Goal: Task Accomplishment & Management: Manage account settings

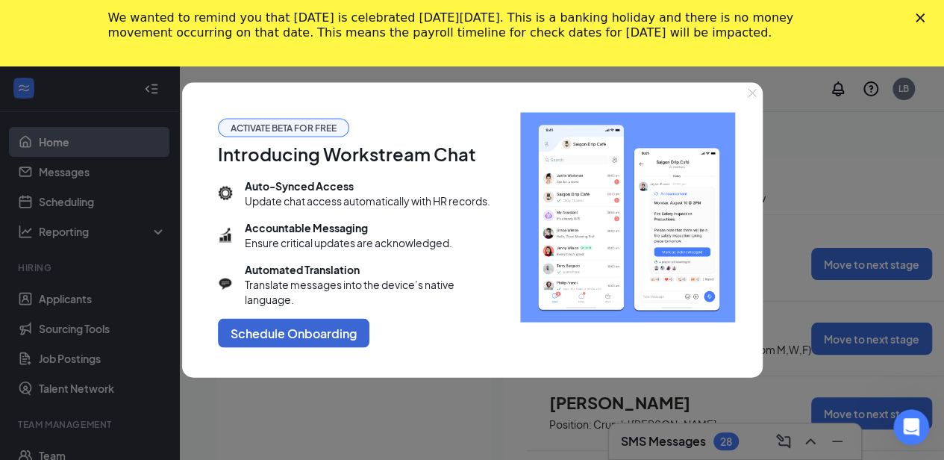
click at [756, 95] on icon "Close" at bounding box center [752, 93] width 9 height 9
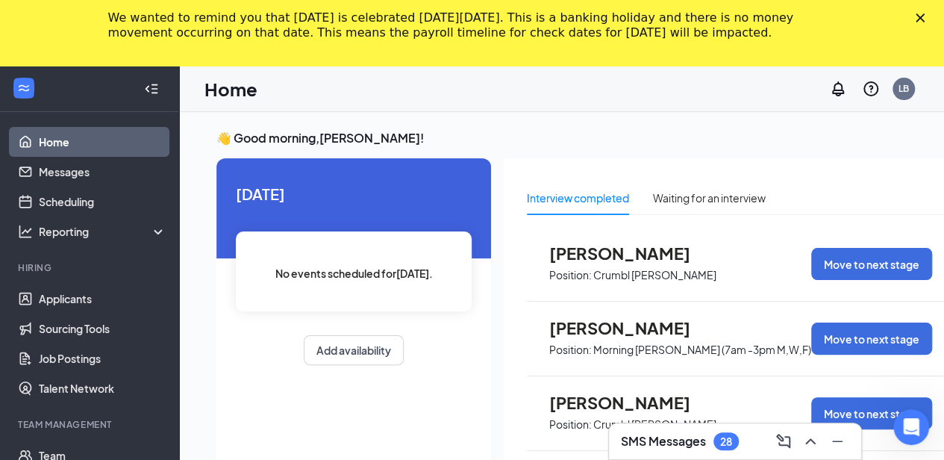
click at [925, 14] on polygon "Close" at bounding box center [920, 17] width 9 height 9
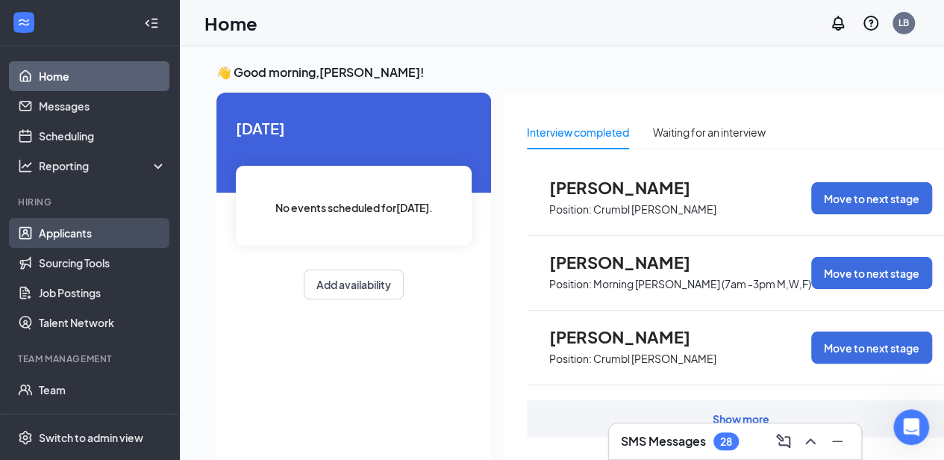
click at [67, 233] on link "Applicants" at bounding box center [103, 233] width 128 height 30
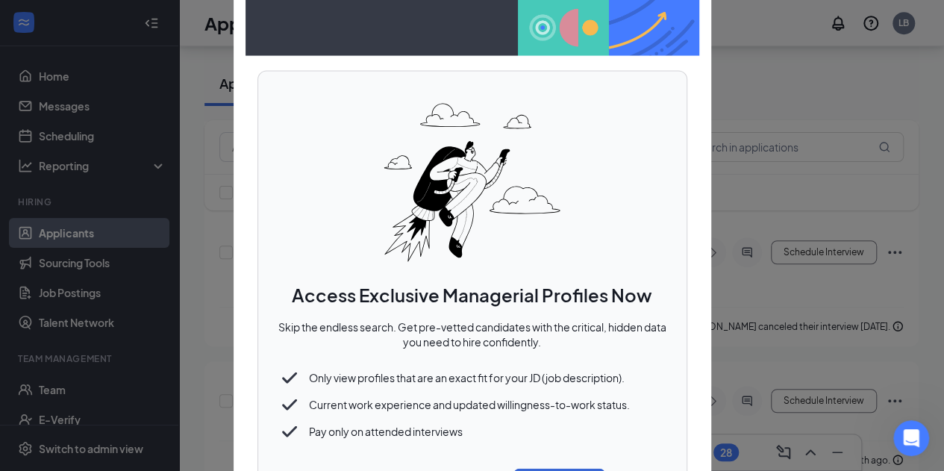
scroll to position [514, 0]
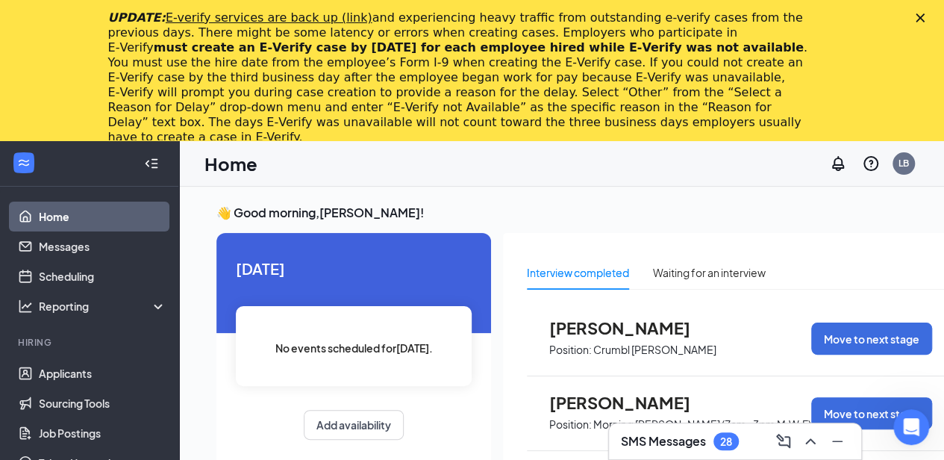
click at [925, 17] on polygon "Close" at bounding box center [920, 17] width 9 height 9
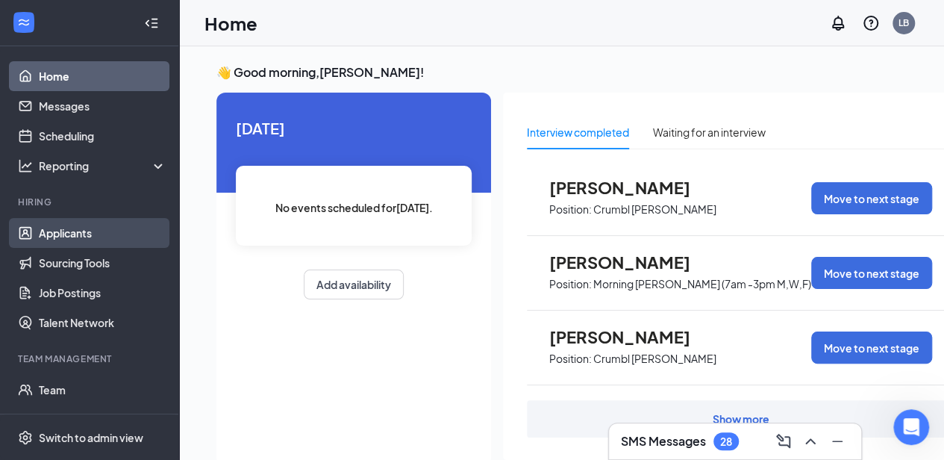
click at [73, 234] on link "Applicants" at bounding box center [103, 233] width 128 height 30
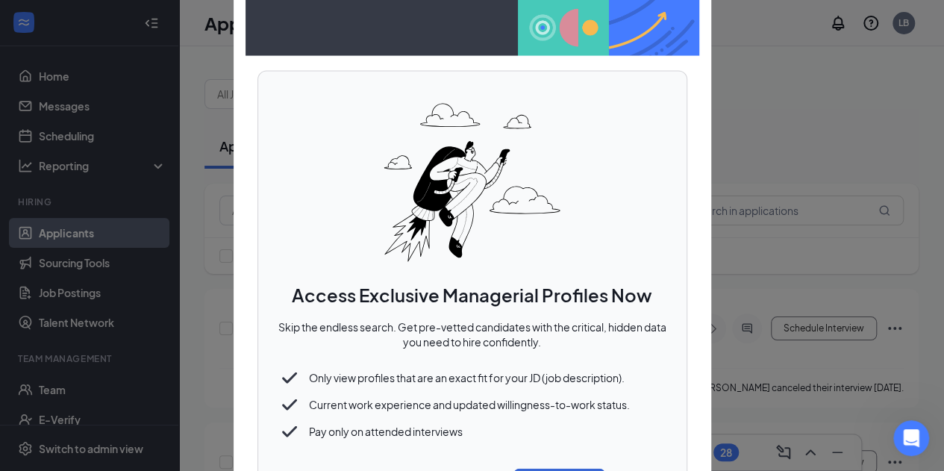
click at [641, 376] on div "Only view profiles that are an exact fit for your JD (job description)." at bounding box center [472, 377] width 393 height 27
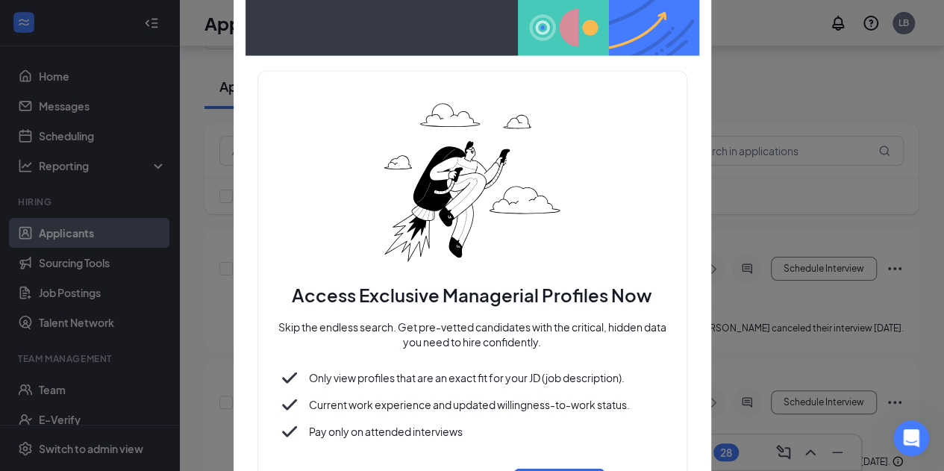
scroll to position [58, 0]
